Goal: Task Accomplishment & Management: Manage account settings

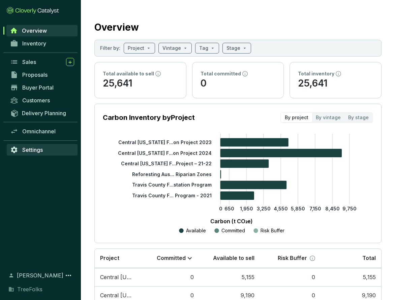
click at [40, 147] on span "Settings" at bounding box center [32, 150] width 21 height 7
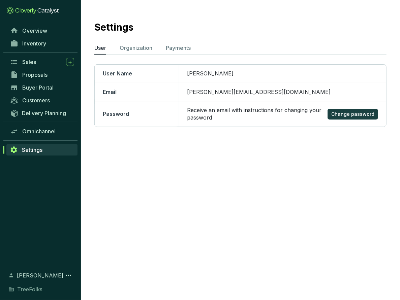
click at [144, 168] on section "Settings User Organization Payments User Name [PERSON_NAME] Email [PERSON_NAME]…" at bounding box center [200, 150] width 400 height 300
click at [142, 48] on p "Organization" at bounding box center [136, 48] width 33 height 8
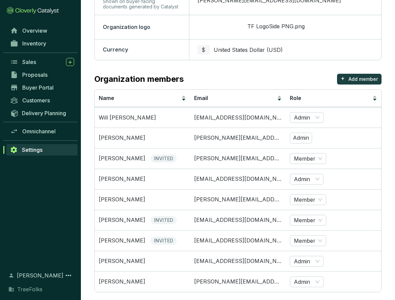
scroll to position [124, 0]
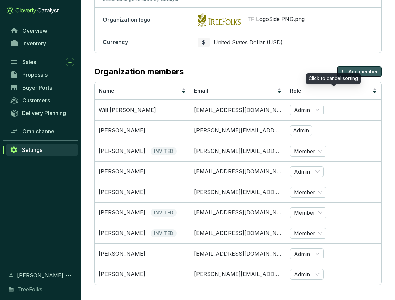
click at [360, 73] on div "Click to cancel sorting" at bounding box center [333, 78] width 55 height 11
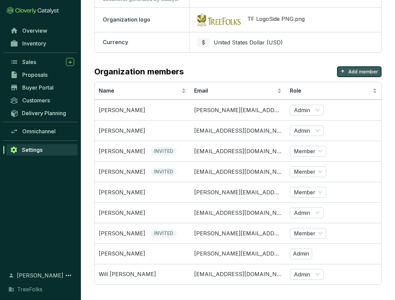
click at [369, 70] on p "Add member" at bounding box center [363, 71] width 29 height 7
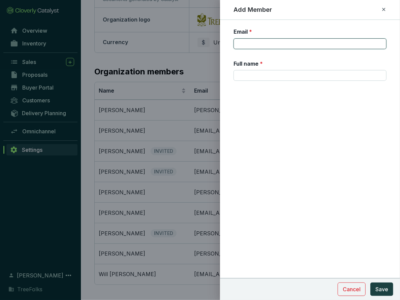
click at [365, 46] on input "Email *" at bounding box center [310, 43] width 153 height 11
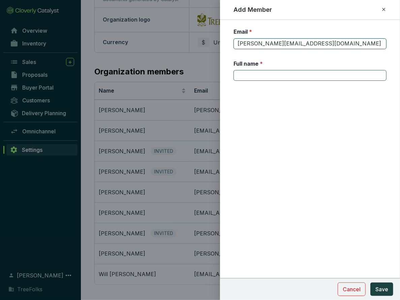
type input "[PERSON_NAME][EMAIL_ADDRESS][DOMAIN_NAME]"
click at [359, 75] on input "Full name *" at bounding box center [310, 75] width 153 height 11
type input "[PERSON_NAME]"
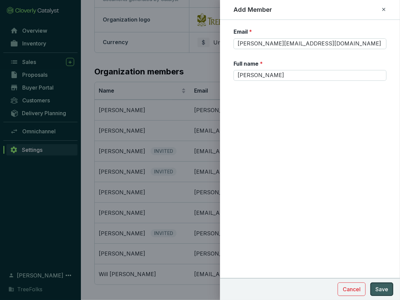
click at [382, 285] on button "Save" at bounding box center [382, 289] width 23 height 13
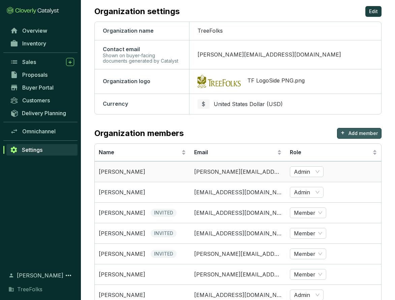
scroll to position [0, 0]
